Goal: Task Accomplishment & Management: Manage account settings

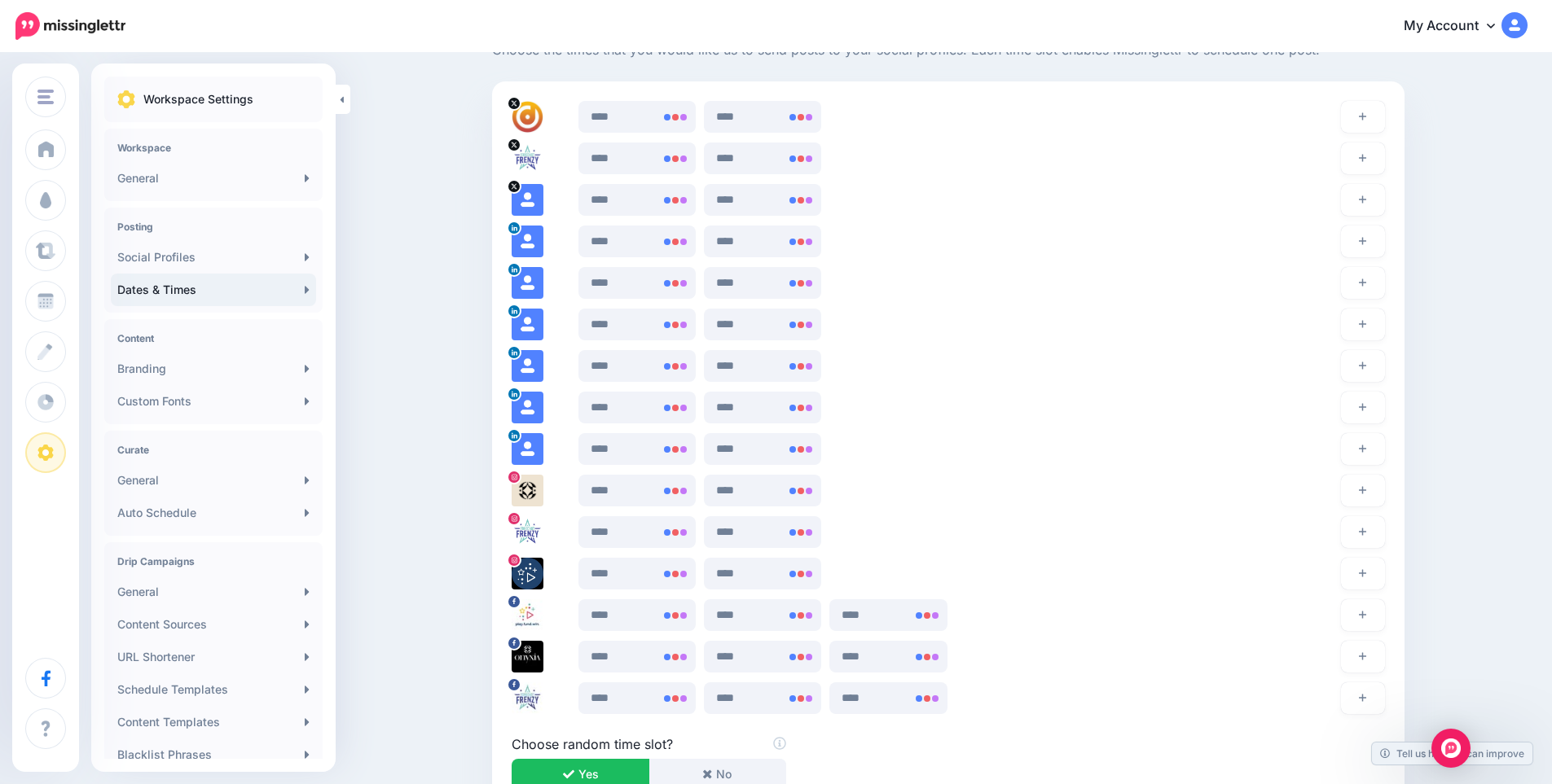
scroll to position [1575, 0]
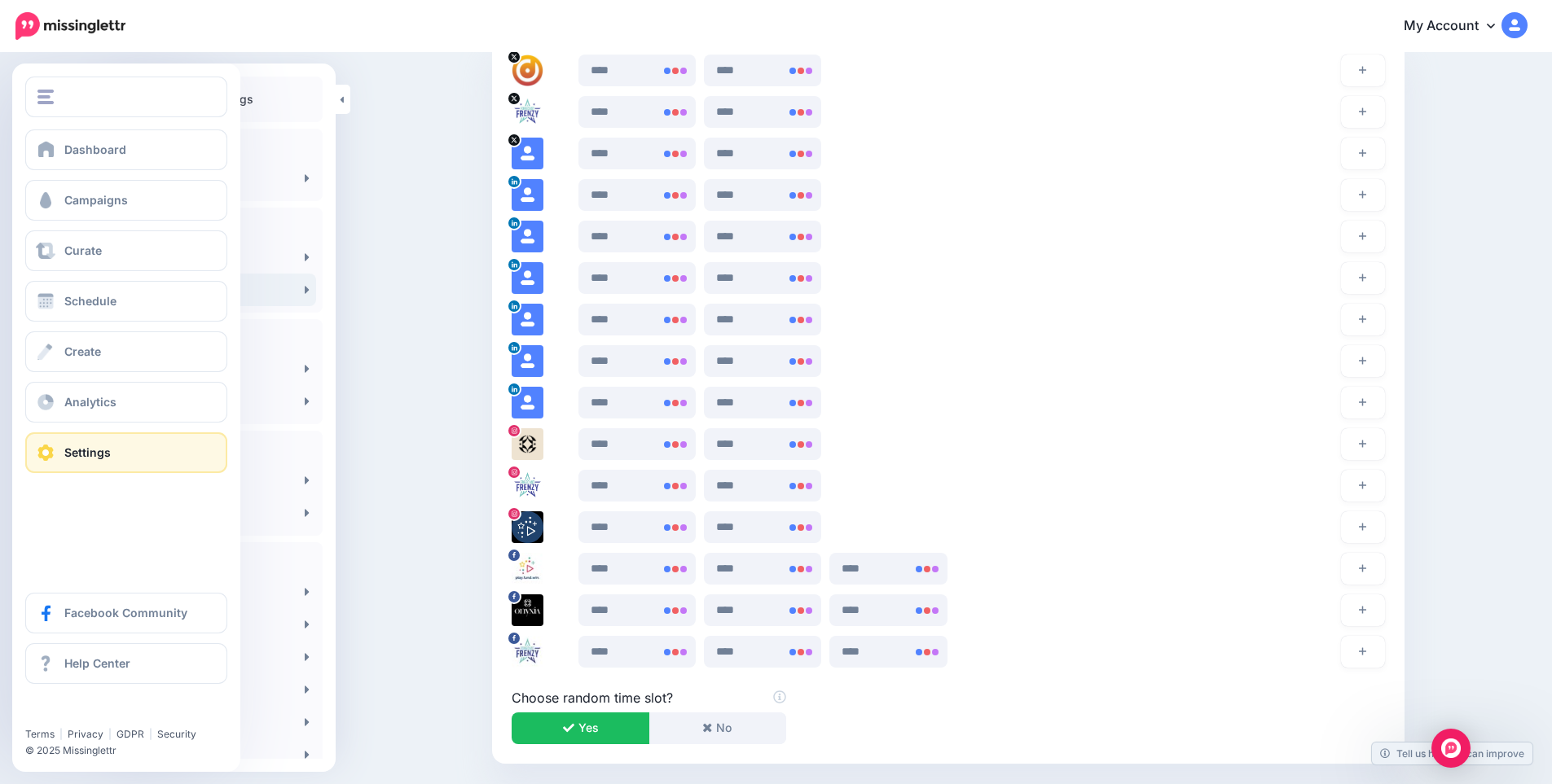
click at [154, 452] on link "Settings" at bounding box center [126, 453] width 202 height 41
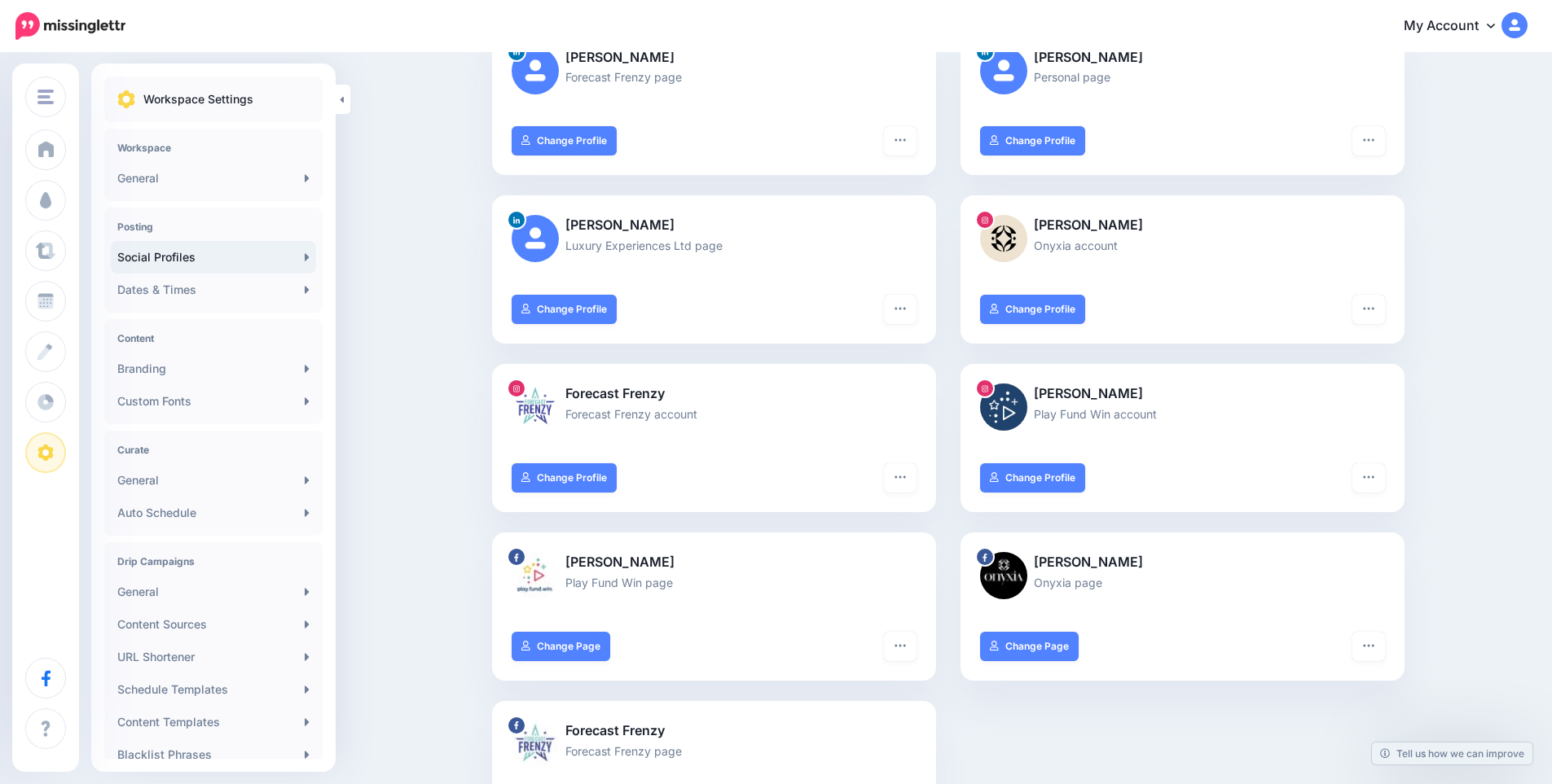
scroll to position [760, 0]
